Goal: Communication & Community: Answer question/provide support

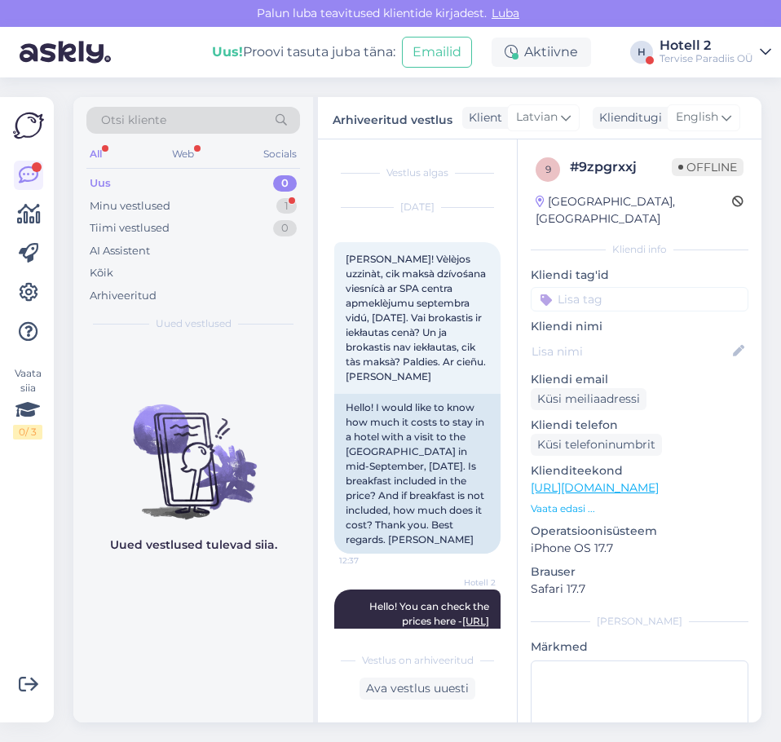
scroll to position [227, 0]
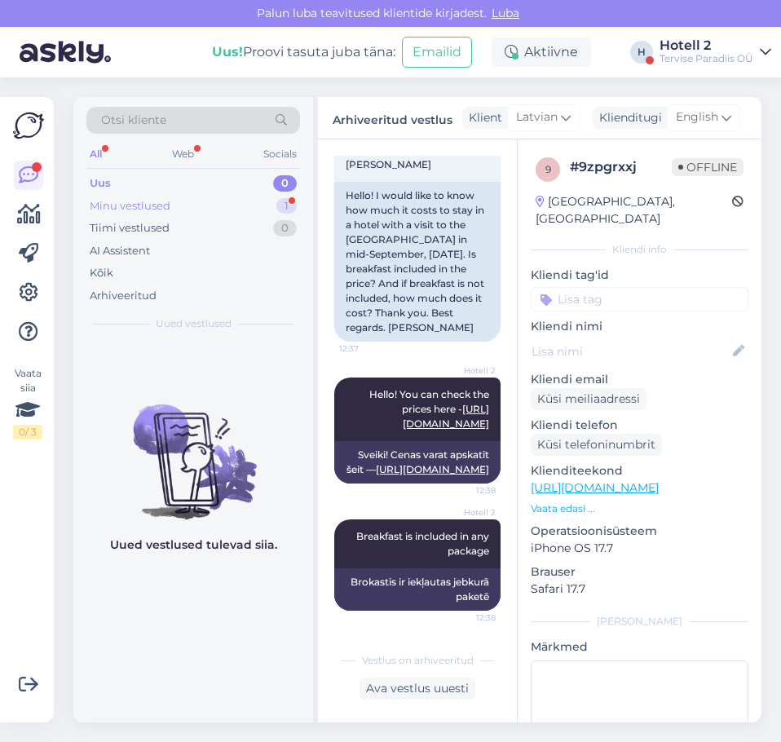
click at [199, 205] on div "Minu vestlused 1" at bounding box center [193, 206] width 214 height 23
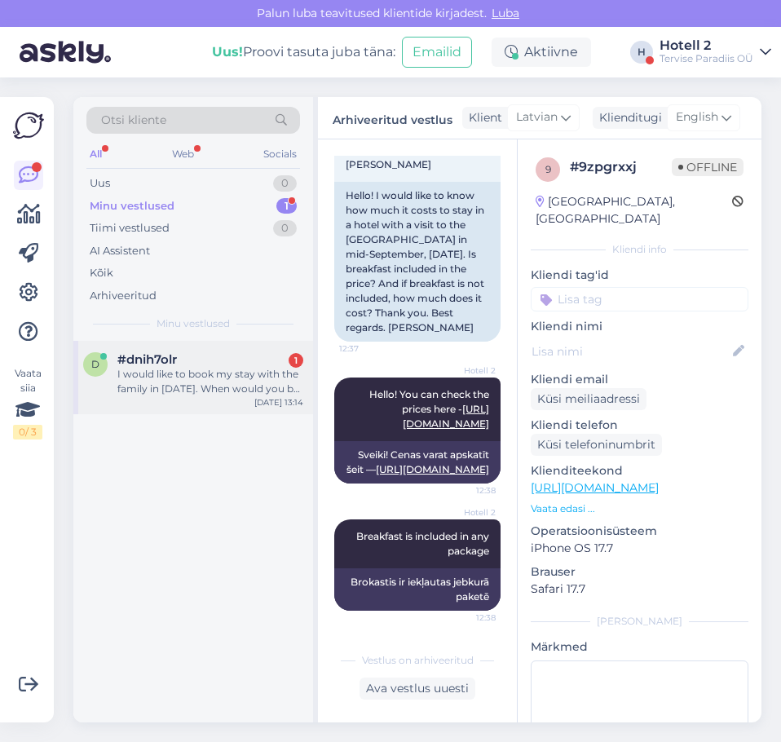
click at [214, 391] on div "I would like to book my stay with the family in [DATE]. When would you be openi…" at bounding box center [210, 381] width 186 height 29
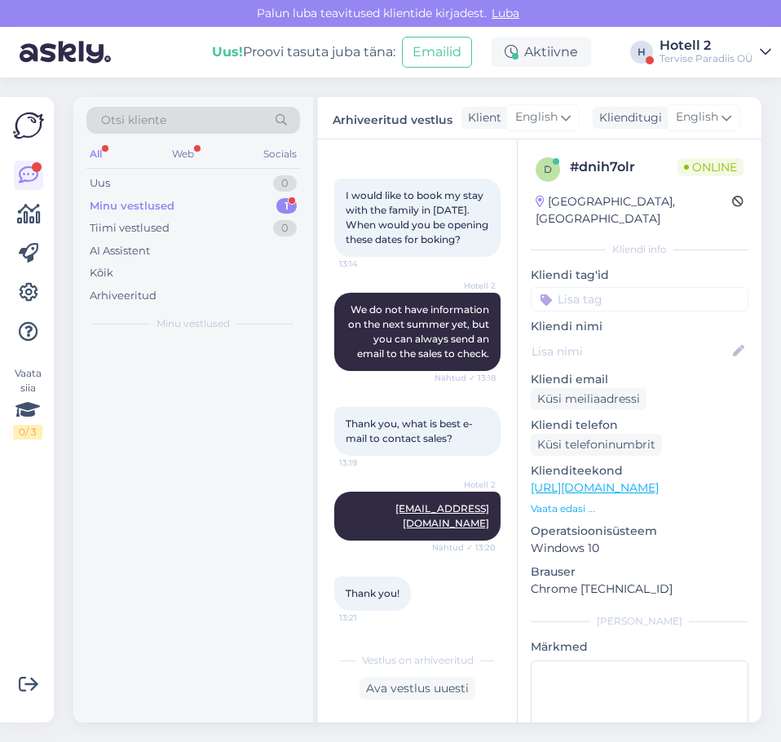
scroll to position [219, 0]
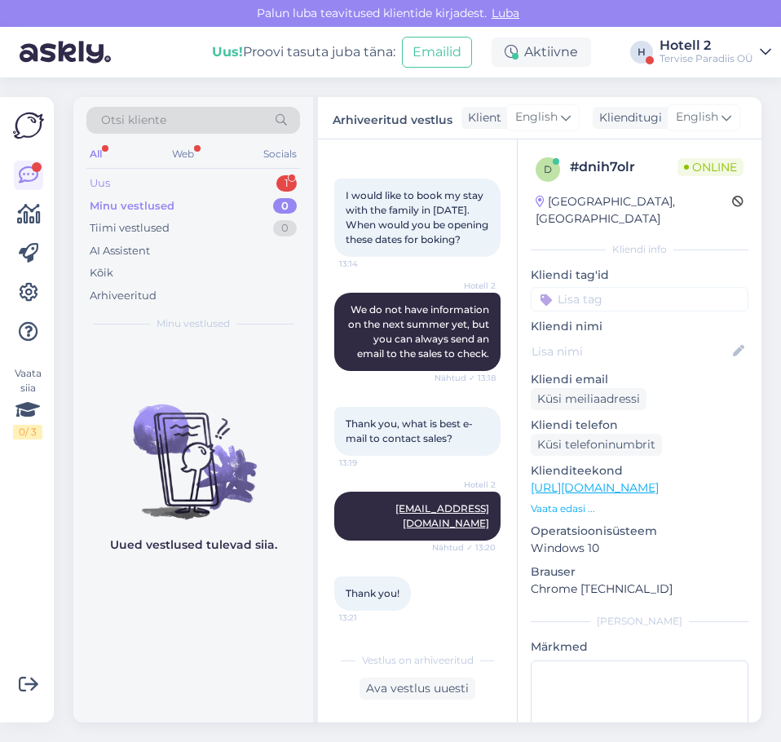
click at [135, 176] on div "Uus 1" at bounding box center [193, 183] width 214 height 23
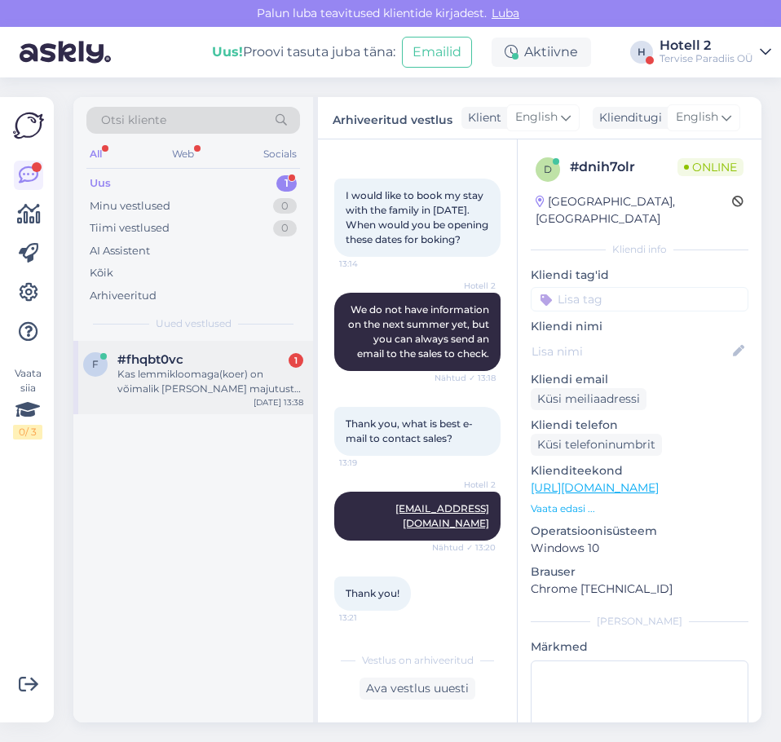
click at [223, 381] on div "Kas lemmikloomaga(koer) on võimalik [PERSON_NAME] majutust teie juures?" at bounding box center [210, 381] width 186 height 29
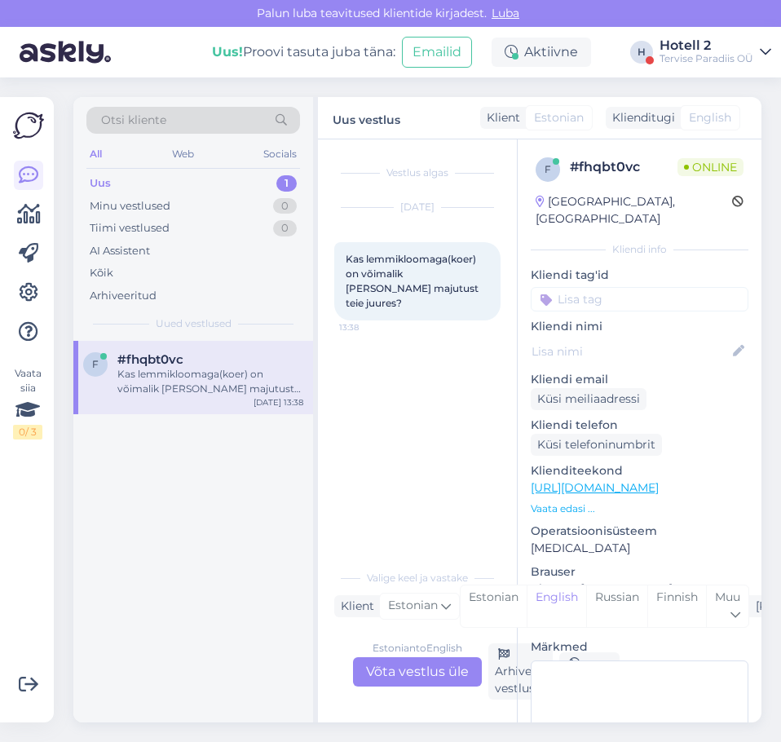
drag, startPoint x: 430, startPoint y: 673, endPoint x: 438, endPoint y: 668, distance: 10.0
click at [435, 673] on div "Estonian to English Võta vestlus üle" at bounding box center [417, 671] width 129 height 29
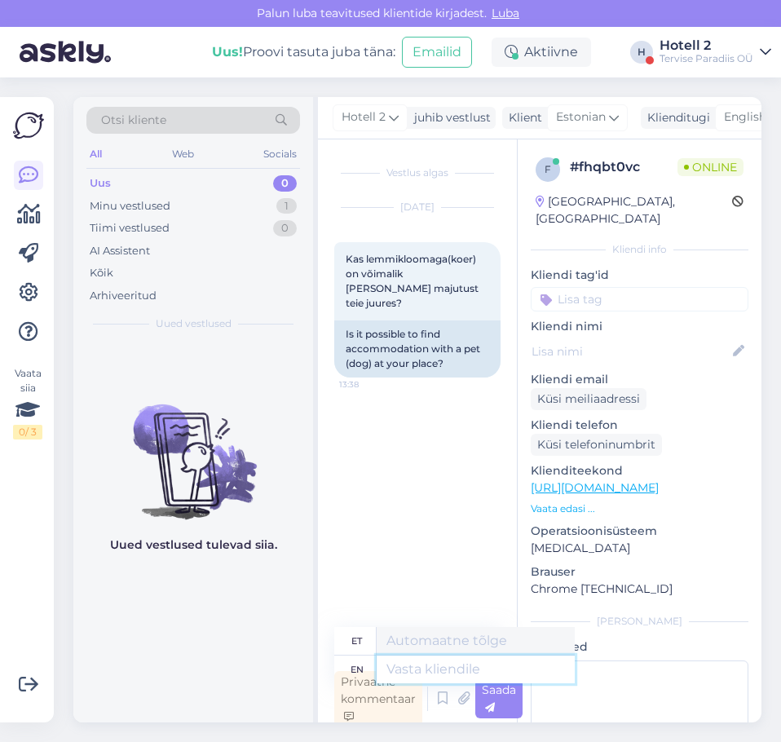
click at [422, 667] on textarea at bounding box center [476, 670] width 198 height 28
type textarea "Hello!"
type textarea "Tere!"
type textarea "Hello! Unfortunately"
type textarea "Tere! Kahjuks"
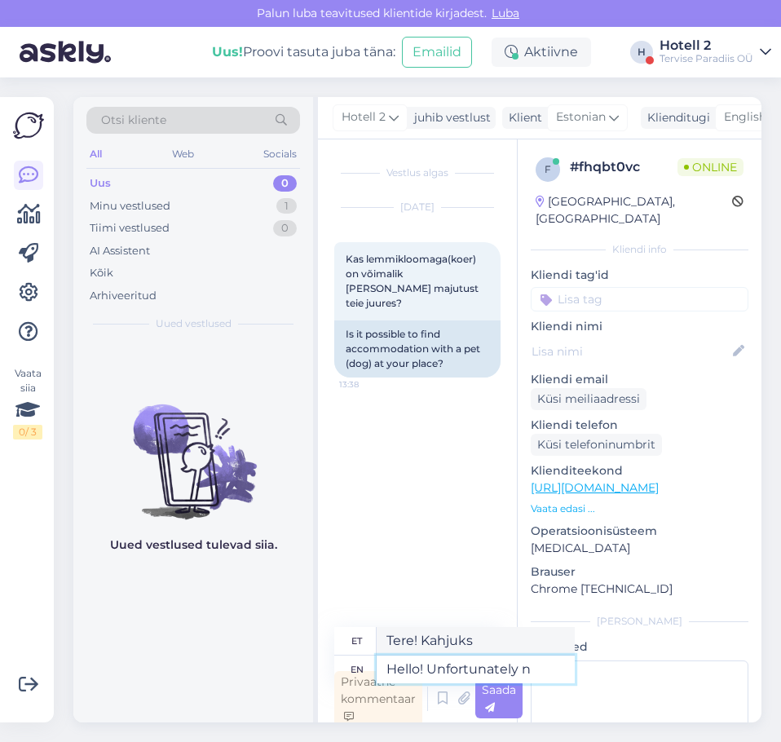
type textarea "Hello! Unfortunately no"
type textarea "Tere! Kahjuks mitte"
type textarea "Hello! Unfortunately no"
click at [512, 704] on div "Saada" at bounding box center [498, 698] width 47 height 39
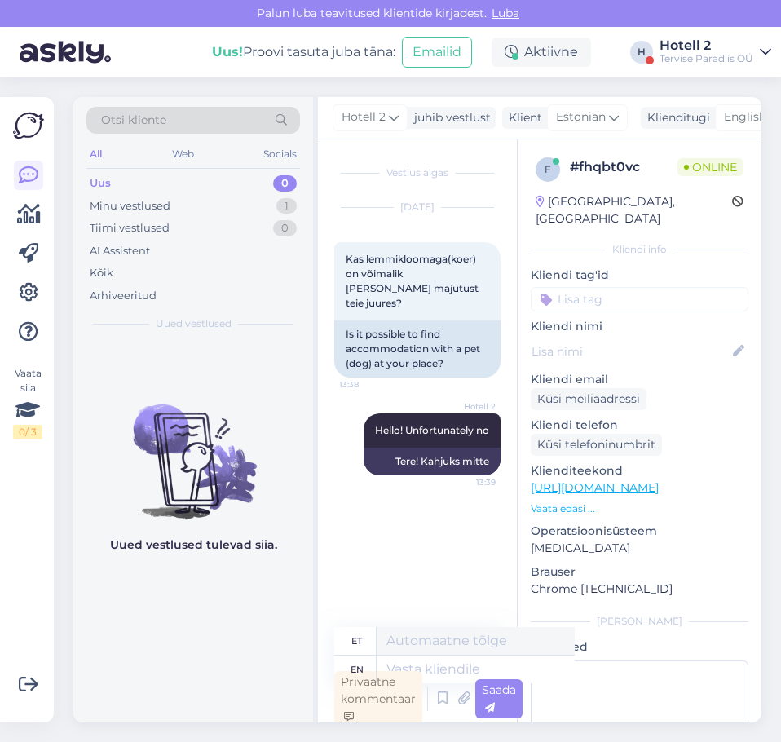
scroll to position [5, 0]
